Goal: Information Seeking & Learning: Find specific fact

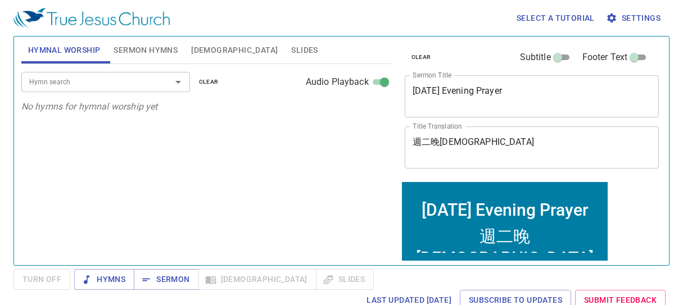
click at [212, 51] on span "[DEMOGRAPHIC_DATA]" at bounding box center [234, 50] width 87 height 14
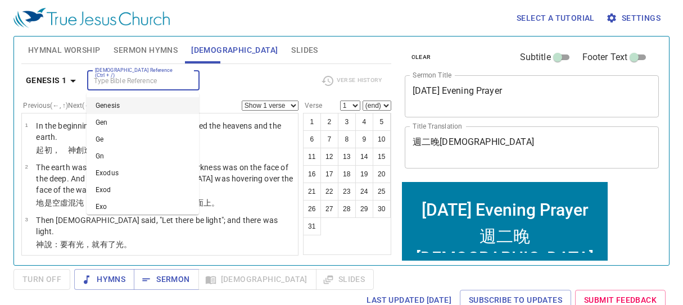
click at [149, 76] on input "Bible Reference (Ctrl + /)" at bounding box center [133, 80] width 87 height 13
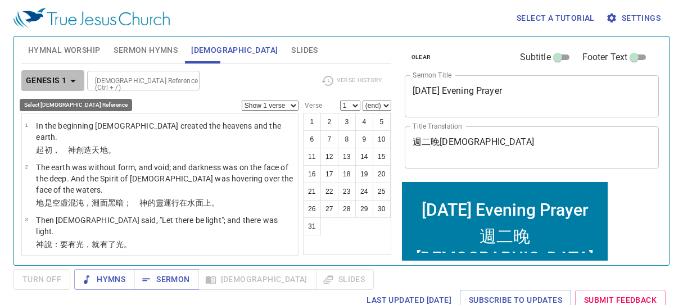
click at [71, 78] on icon "button" at bounding box center [72, 80] width 13 height 13
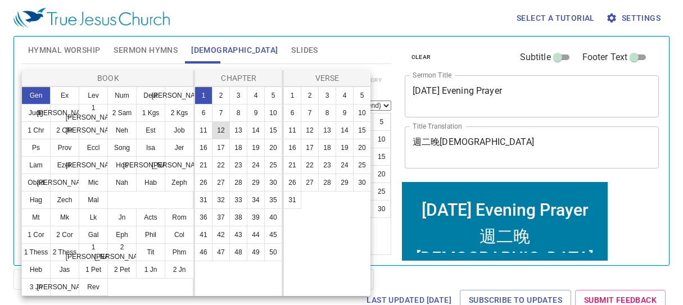
click at [219, 132] on button "12" at bounding box center [221, 130] width 18 height 18
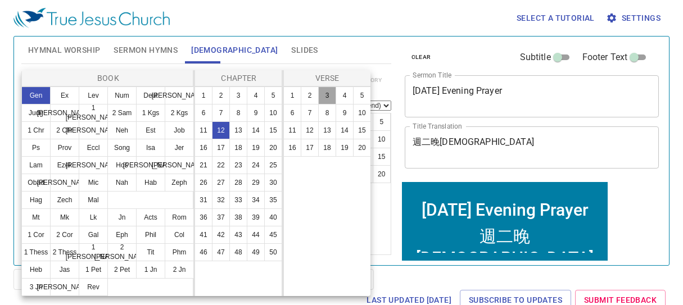
click at [330, 94] on button "3" at bounding box center [327, 96] width 18 height 18
select select "3"
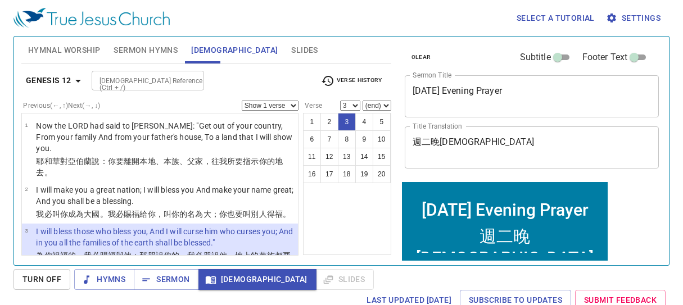
scroll to position [55, 0]
